Goal: Task Accomplishment & Management: Manage account settings

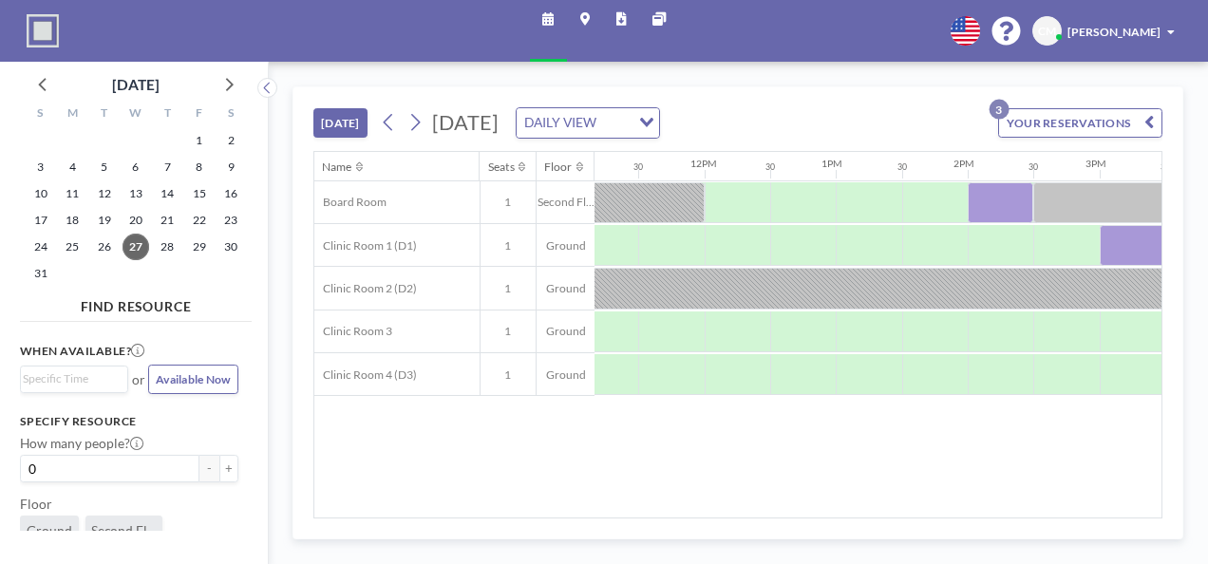
scroll to position [0, 1659]
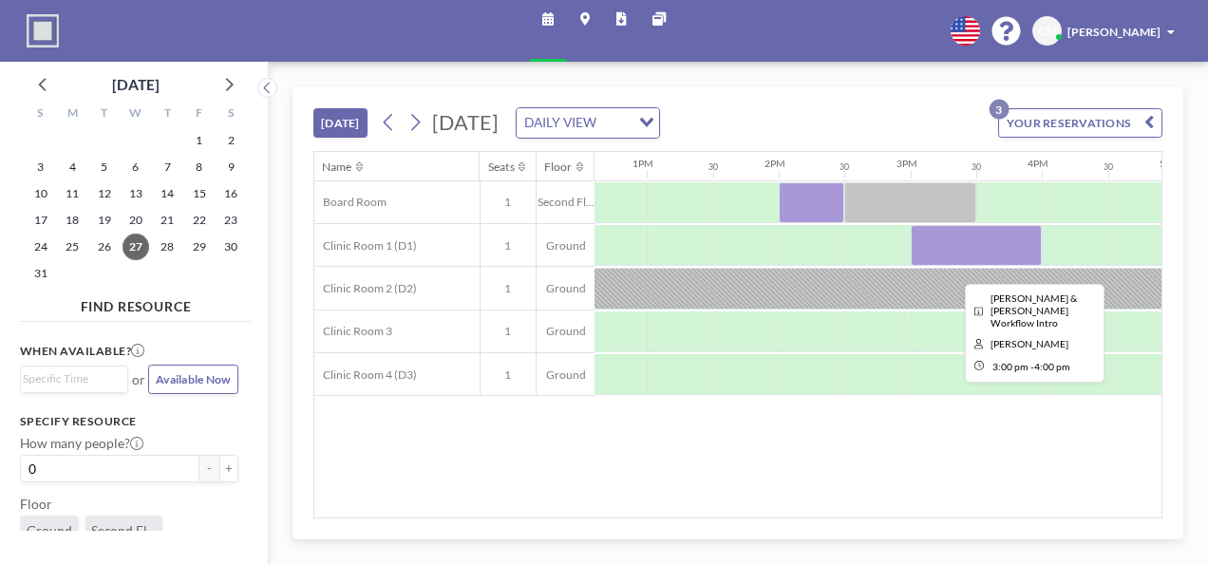
click at [940, 237] on div at bounding box center [977, 245] width 132 height 41
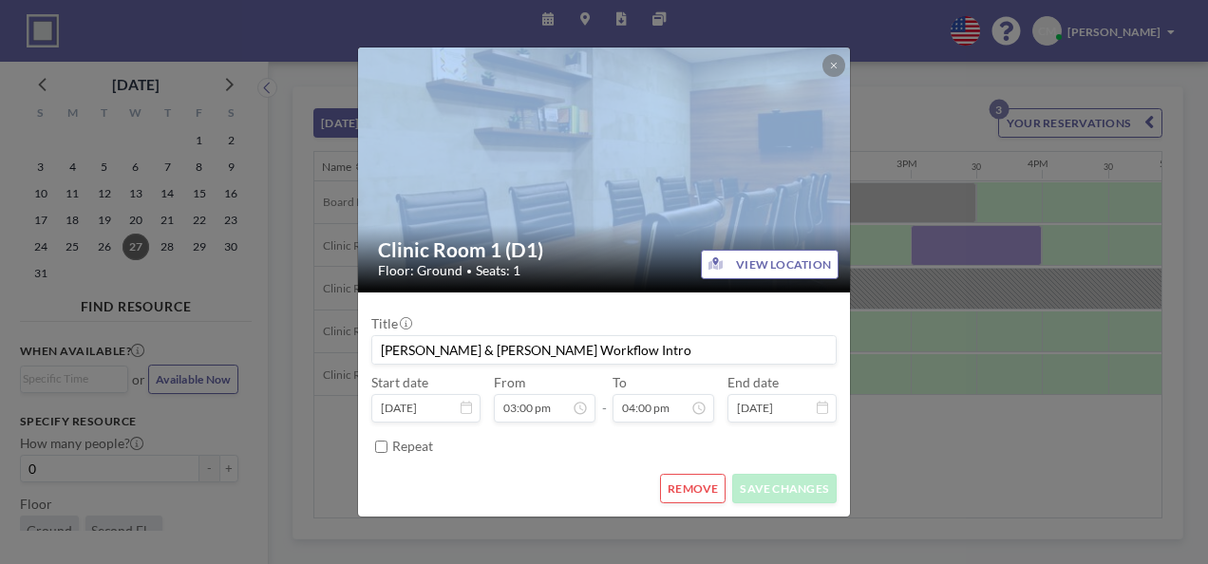
click at [940, 237] on div "Clinic Room 1 (D1) Floor: Ground • Seats: 1 VIEW LOCATION Title [PERSON_NAME] &…" at bounding box center [604, 282] width 1208 height 564
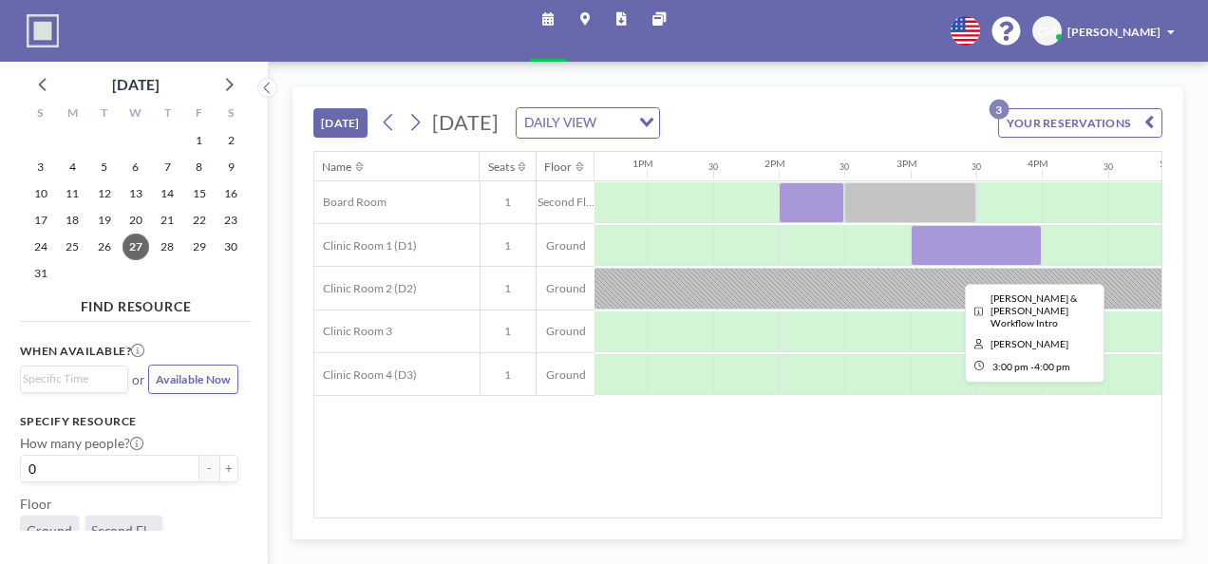
click at [941, 242] on div at bounding box center [977, 245] width 132 height 41
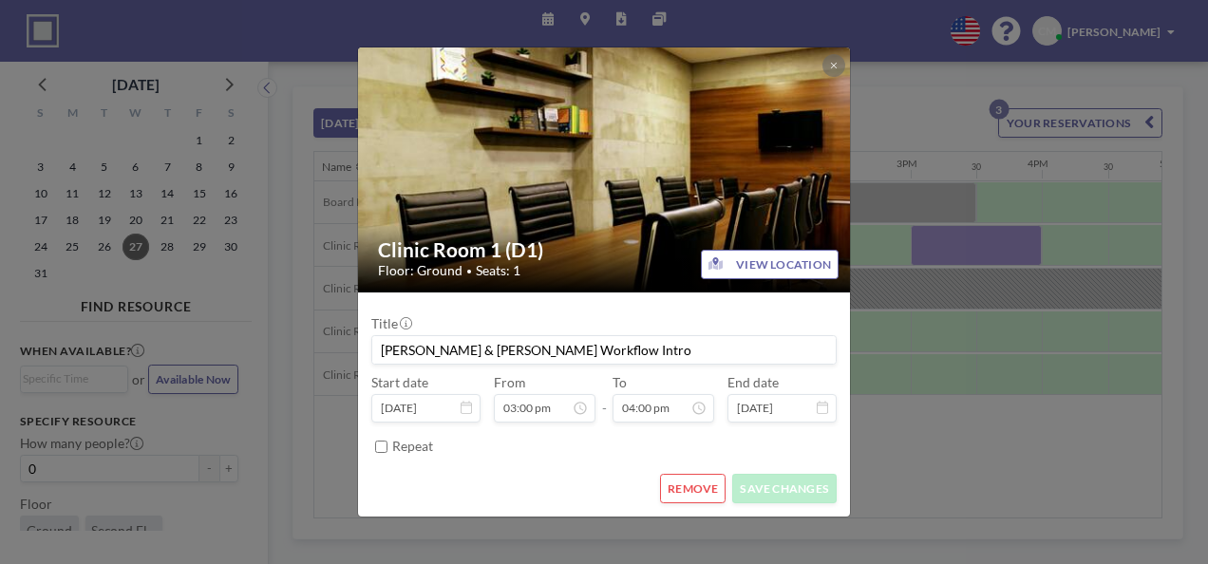
click at [710, 486] on button "REMOVE" at bounding box center [693, 488] width 66 height 29
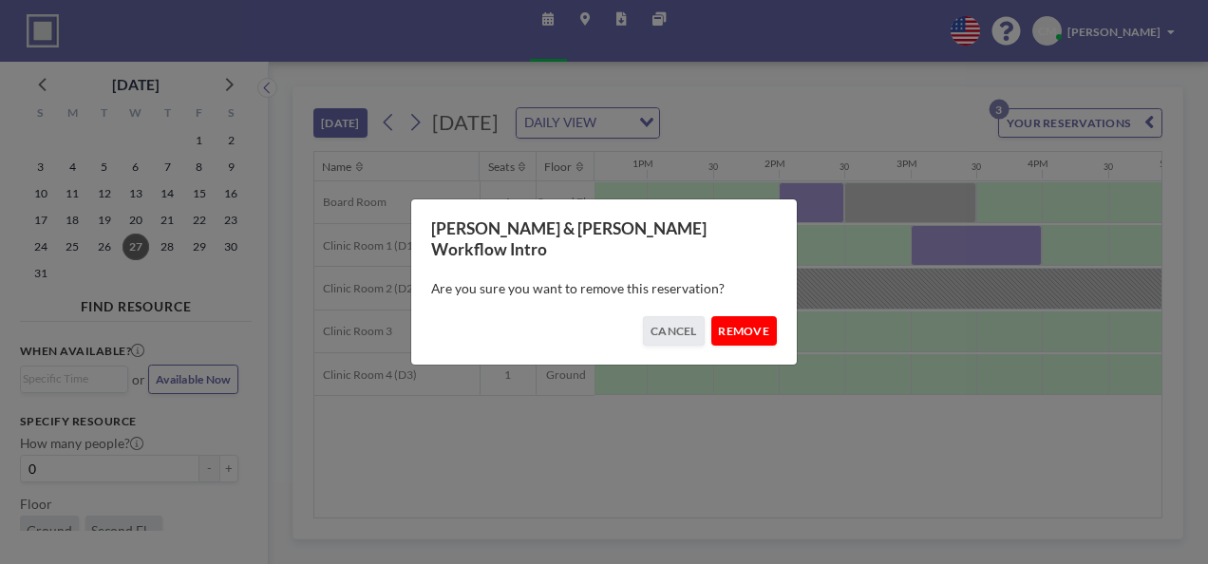
click at [757, 327] on button "REMOVE" at bounding box center [744, 330] width 66 height 29
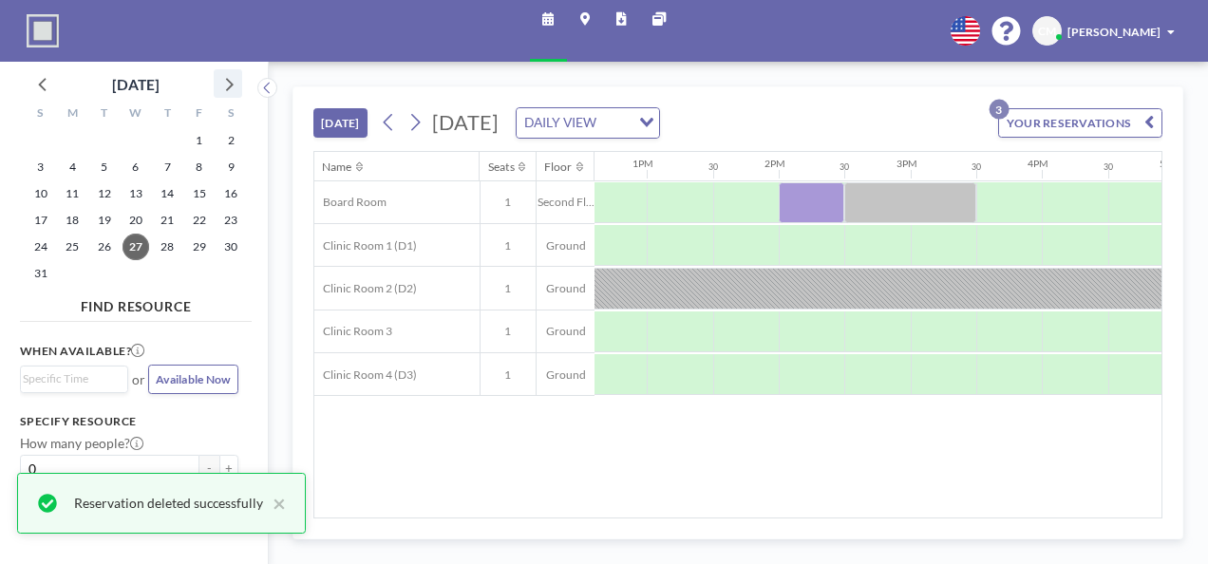
click at [228, 84] on icon at bounding box center [228, 83] width 25 height 25
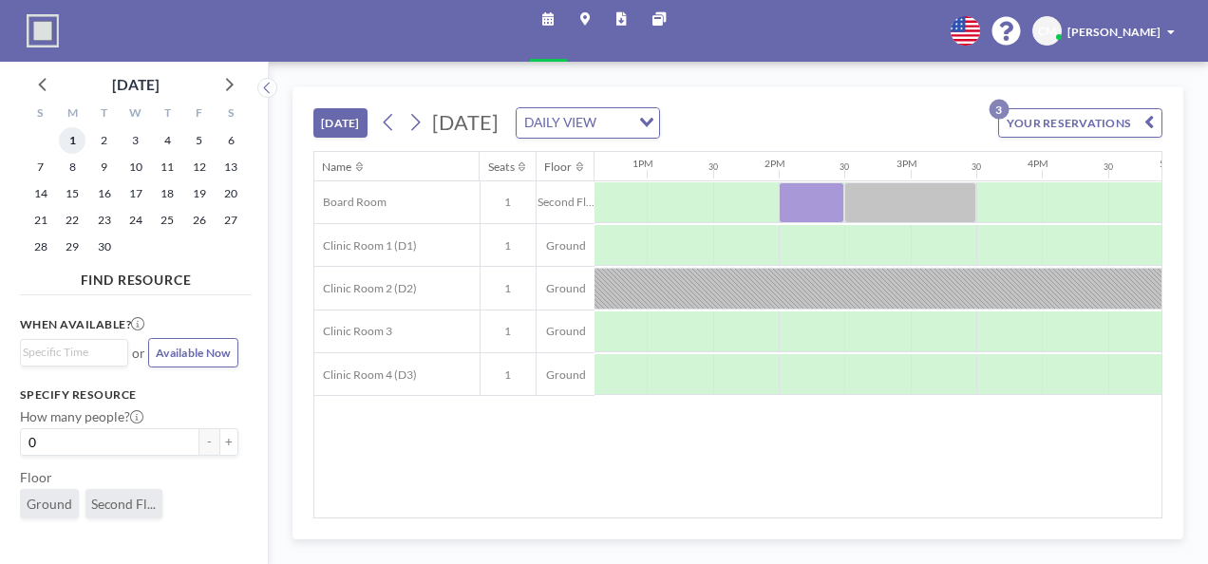
click at [70, 138] on span "1" at bounding box center [72, 140] width 27 height 27
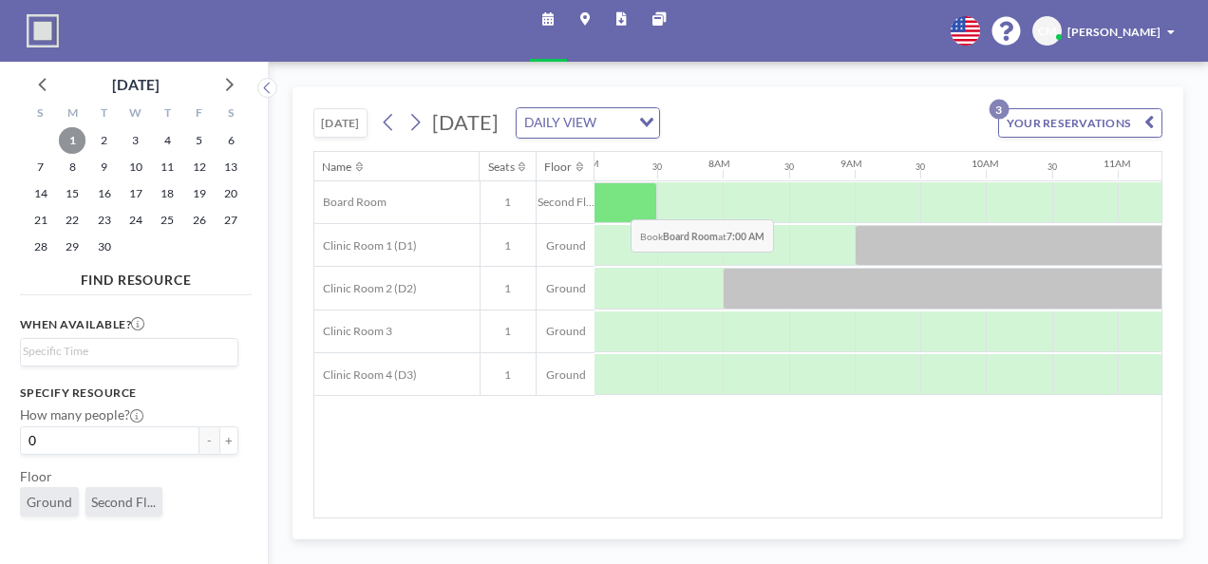
scroll to position [0, 926]
drag, startPoint x: 727, startPoint y: 506, endPoint x: 718, endPoint y: 516, distance: 13.4
click at [752, 502] on div "Name Seats Floor 12AM 30 1AM 30 2AM 30 3AM 30 4AM 30 5AM 30 6AM 30 7AM 30 8AM 3…" at bounding box center [737, 335] width 847 height 366
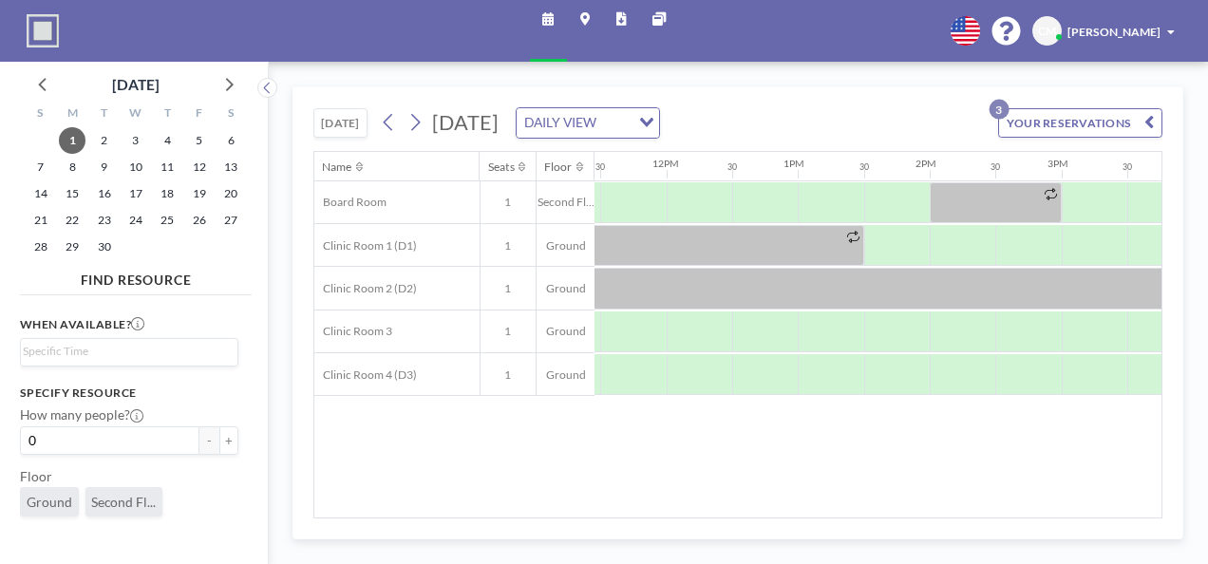
scroll to position [0, 1548]
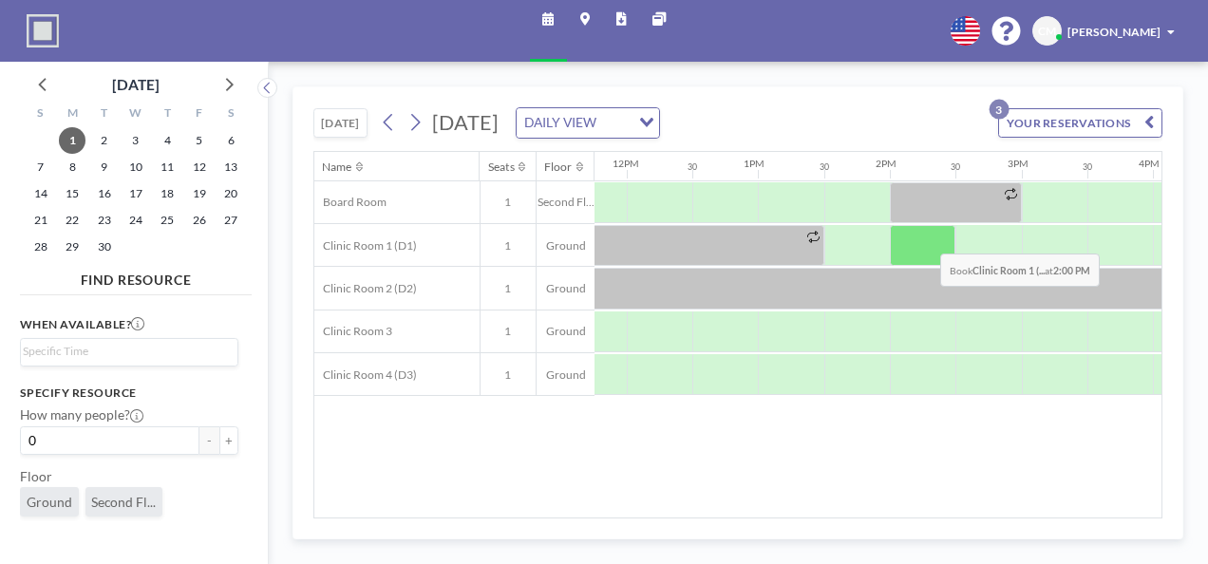
click at [926, 237] on div at bounding box center [923, 245] width 66 height 41
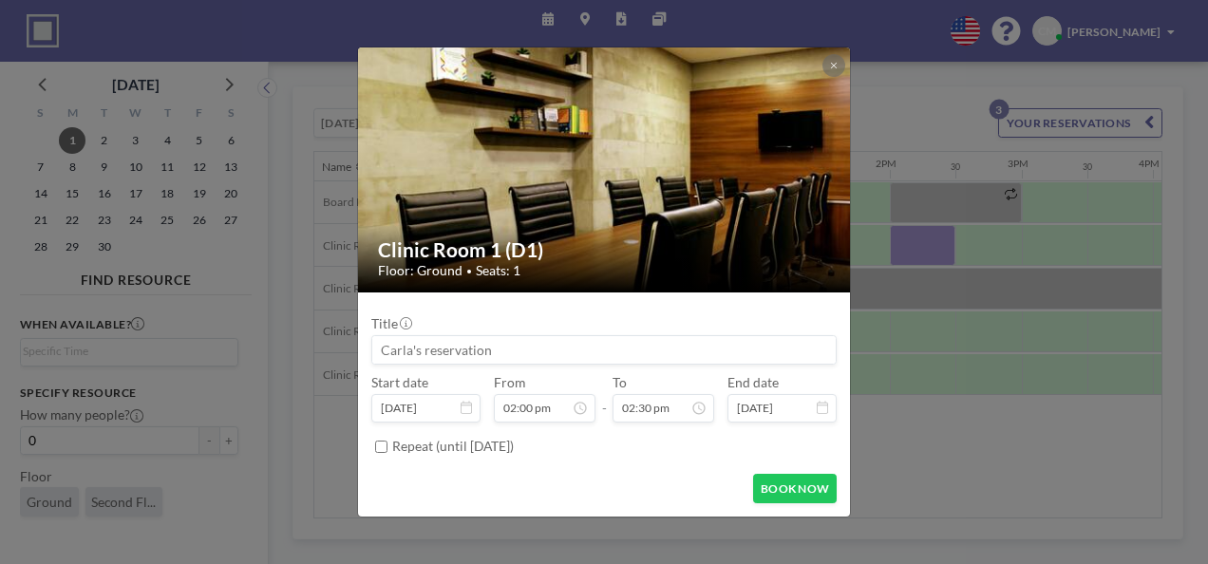
scroll to position [909, 0]
click at [470, 330] on div "Title" at bounding box center [603, 339] width 465 height 49
click at [470, 352] on input at bounding box center [603, 350] width 463 height 28
click at [826, 61] on button at bounding box center [833, 65] width 23 height 23
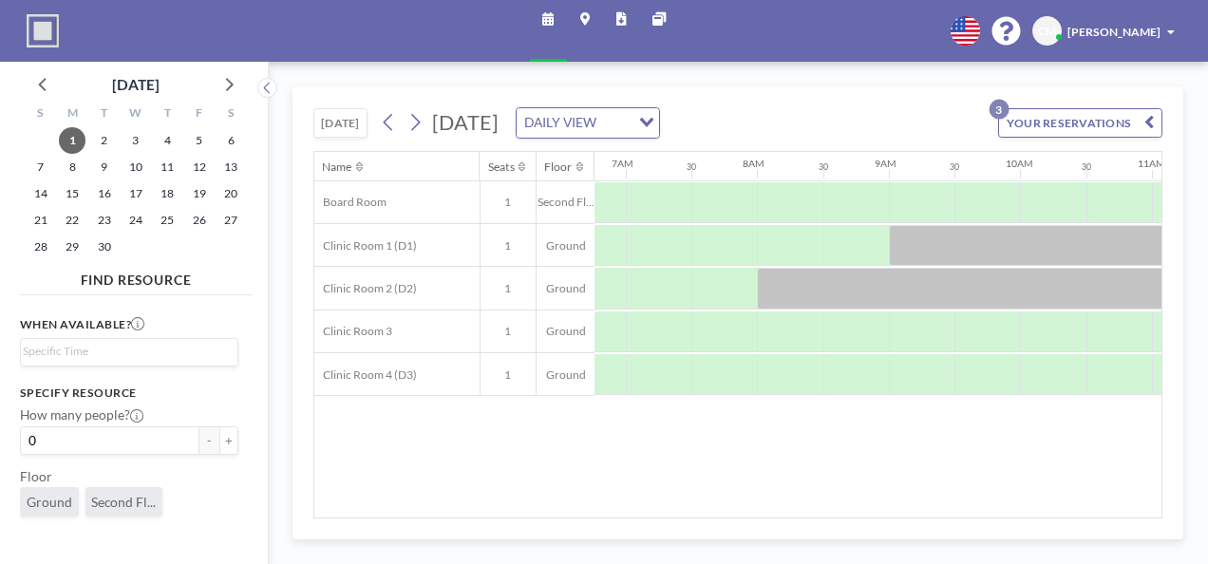
scroll to position [0, 926]
drag, startPoint x: 43, startPoint y: 86, endPoint x: 55, endPoint y: 92, distance: 13.6
click at [42, 86] on icon at bounding box center [43, 83] width 25 height 25
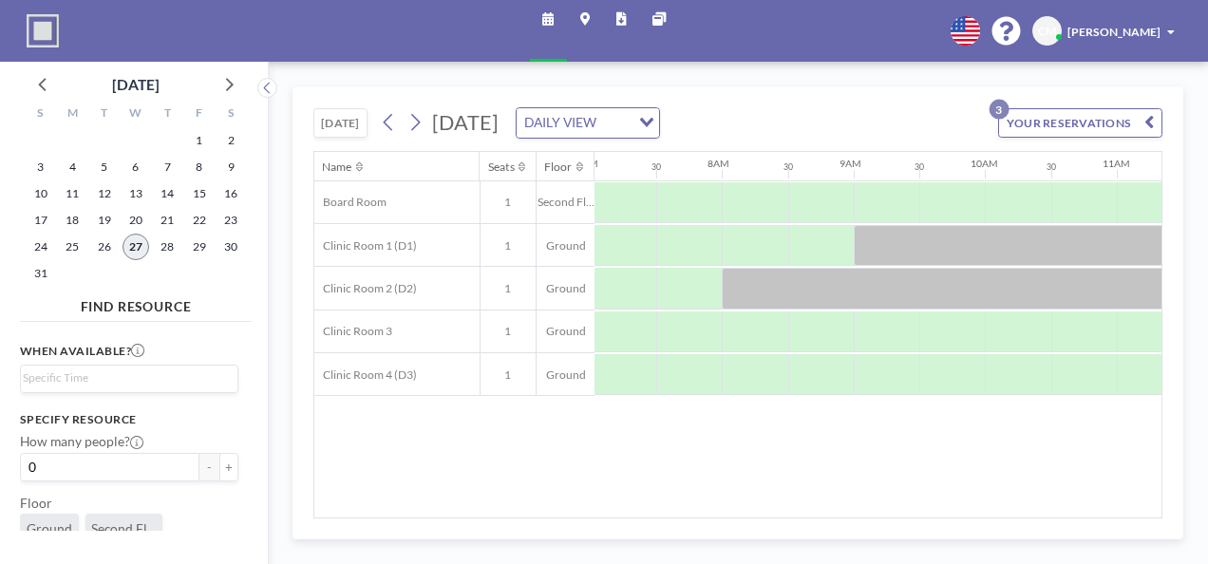
drag, startPoint x: 129, startPoint y: 258, endPoint x: 133, endPoint y: 247, distance: 12.0
click at [133, 248] on span "27" at bounding box center [136, 247] width 27 height 27
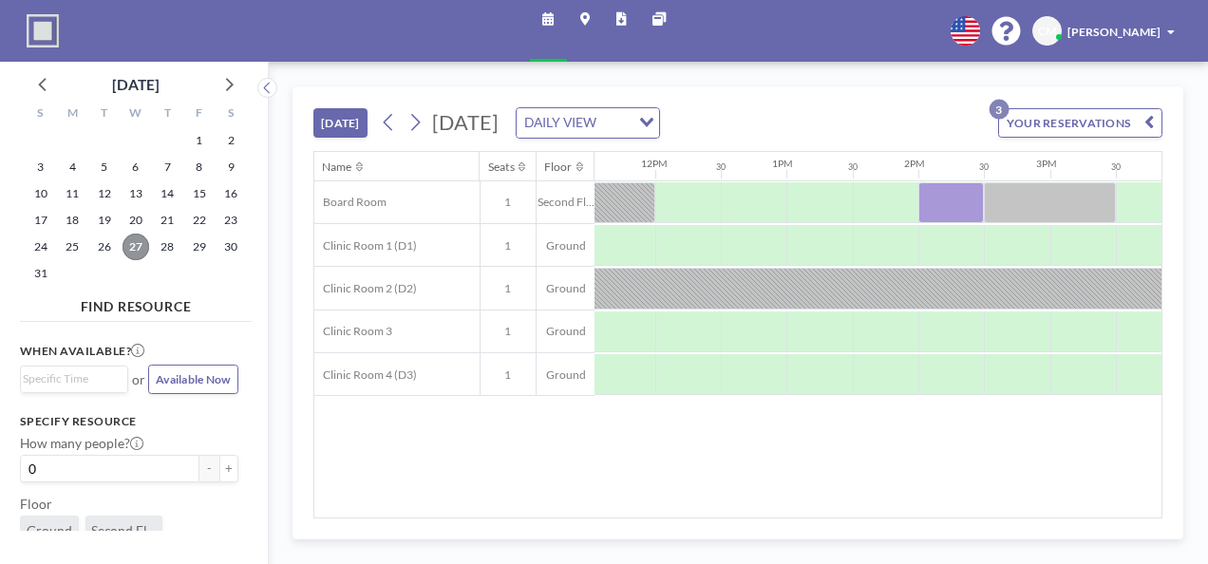
scroll to position [0, 1653]
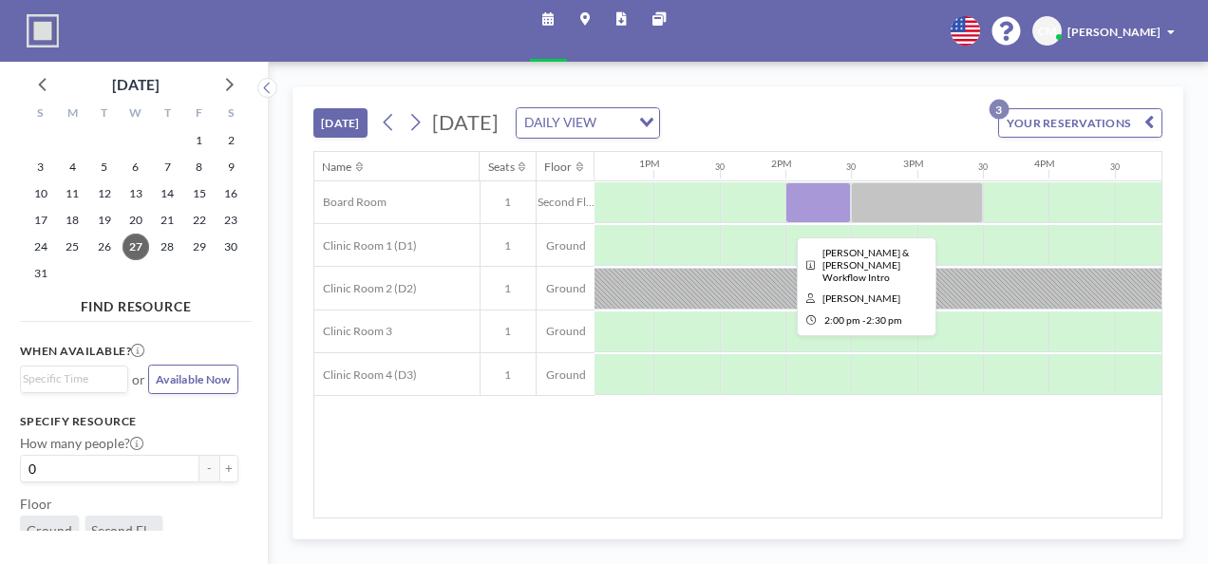
click at [821, 195] on div at bounding box center [818, 202] width 66 height 41
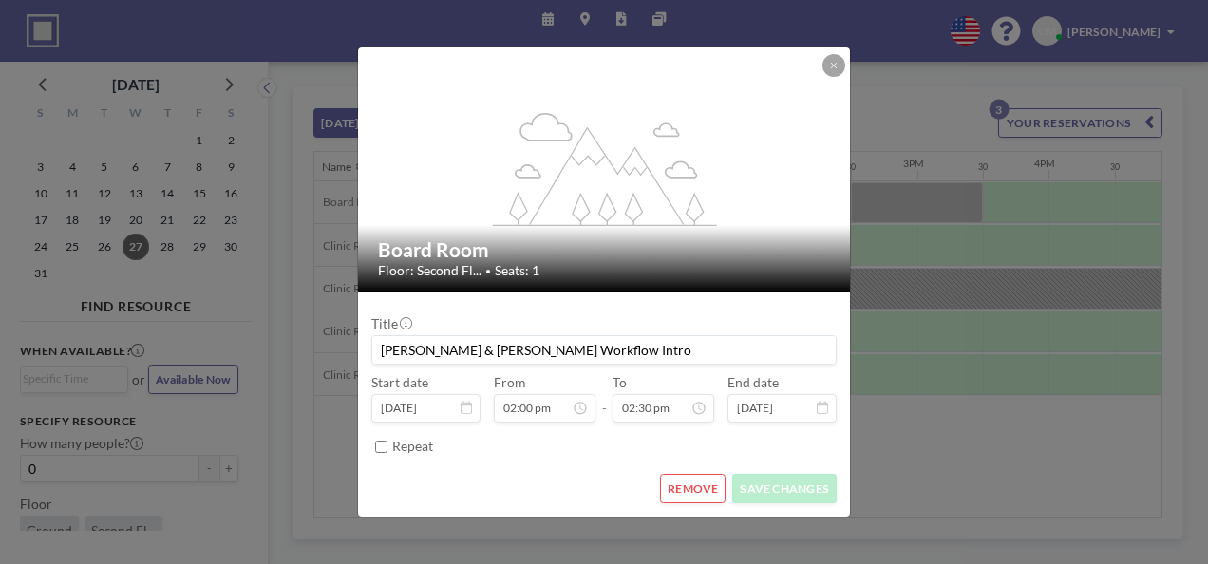
click at [701, 487] on button "REMOVE" at bounding box center [693, 488] width 66 height 29
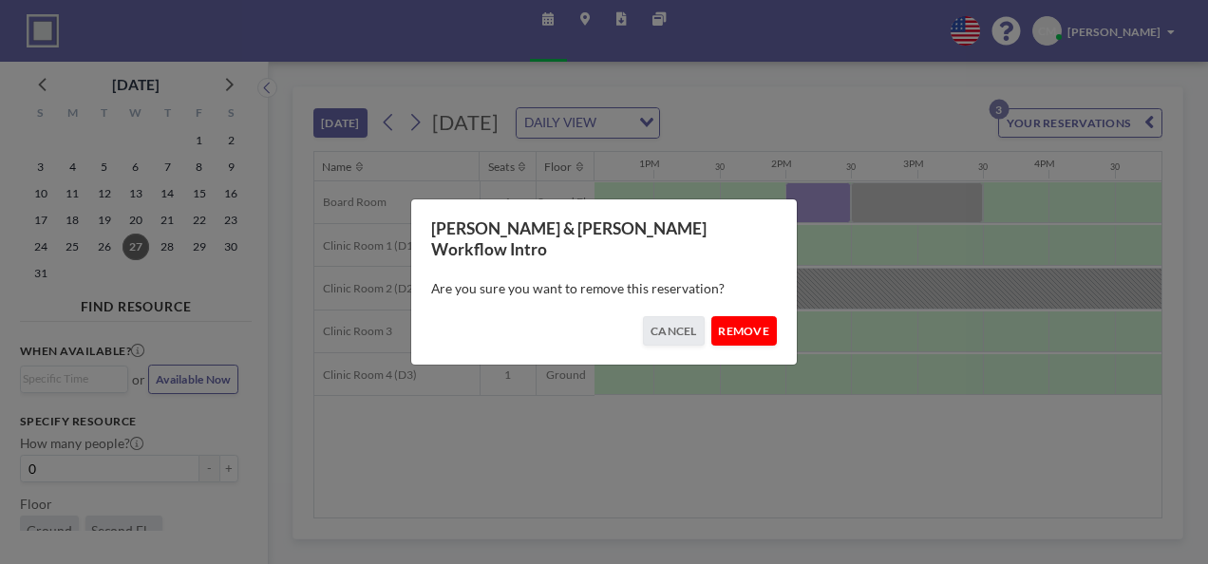
click at [741, 318] on button "REMOVE" at bounding box center [744, 330] width 66 height 29
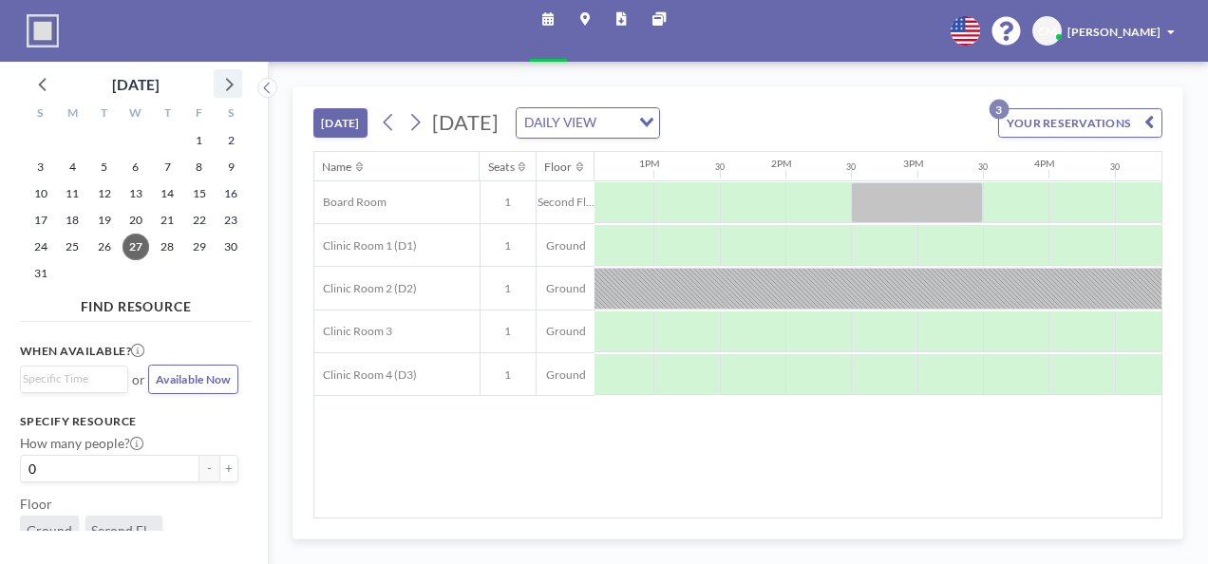
click at [226, 89] on icon at bounding box center [230, 84] width 8 height 13
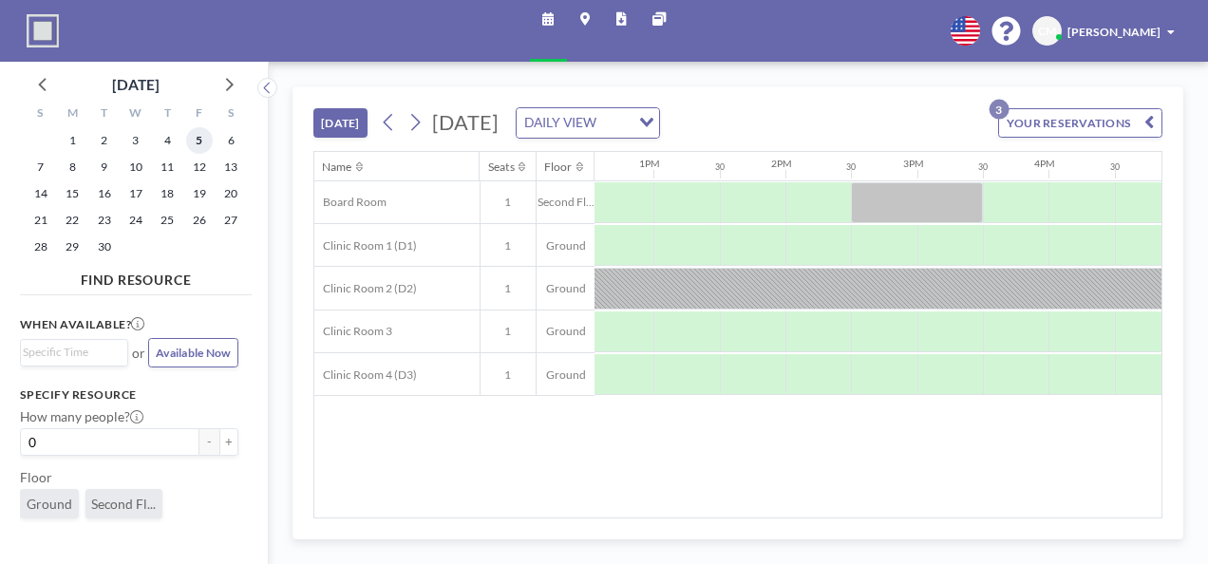
click at [198, 144] on span "5" at bounding box center [199, 140] width 27 height 27
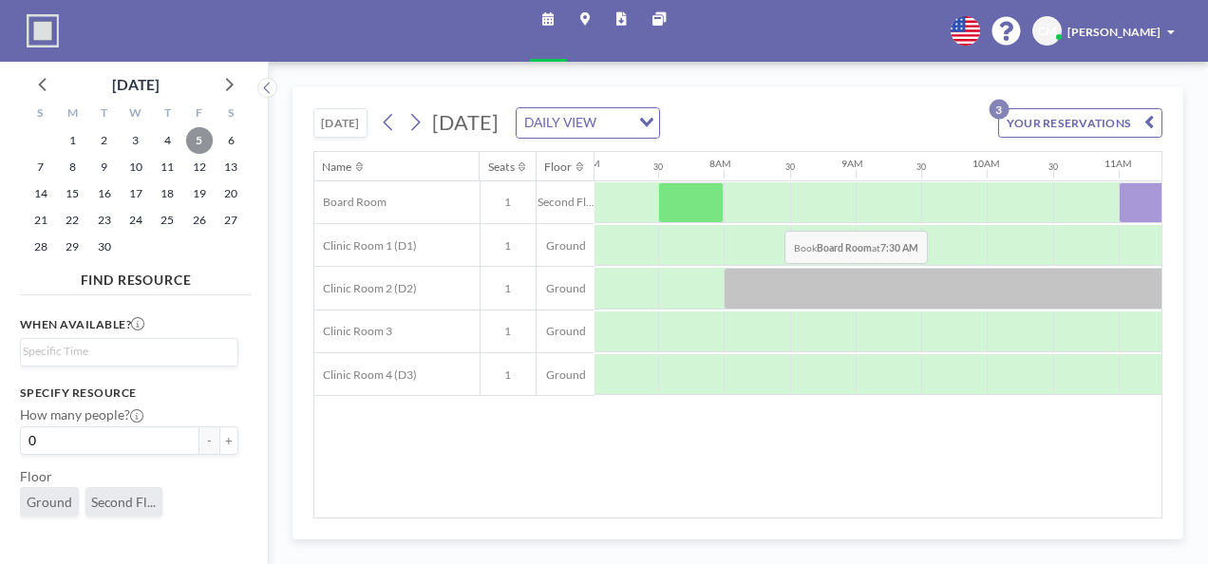
scroll to position [0, 926]
